Goal: Find specific page/section: Find specific page/section

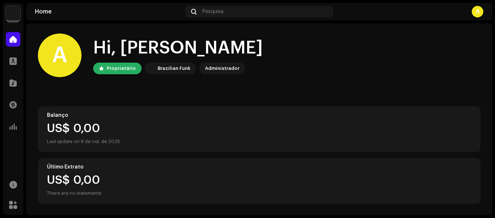
scroll to position [2, 0]
click at [13, 127] on span at bounding box center [12, 127] width 7 height 6
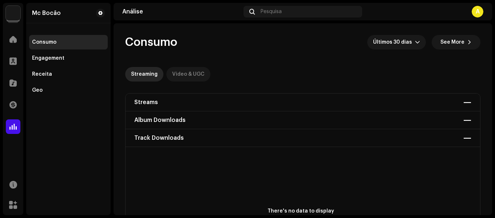
click at [183, 71] on div "Video & UGC" at bounding box center [188, 74] width 32 height 15
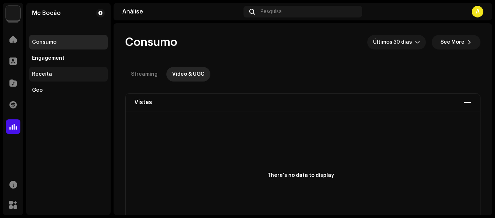
click at [49, 75] on div "Receita" at bounding box center [42, 74] width 20 height 6
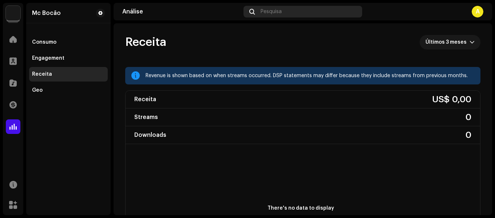
click at [289, 9] on div "Pesquisa" at bounding box center [302, 12] width 118 height 12
click at [273, 10] on span "Pesquisa" at bounding box center [271, 12] width 21 height 6
click at [274, 13] on span "Pesquisa" at bounding box center [271, 12] width 21 height 6
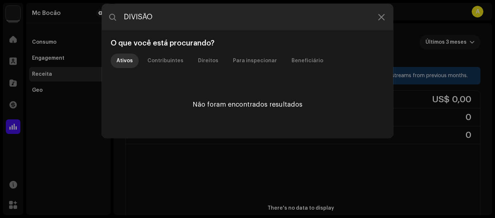
click at [274, 13] on input "DIVISÃO" at bounding box center [247, 17] width 291 height 26
type input "ROYAL"
click at [380, 15] on icon at bounding box center [381, 17] width 7 height 6
